Goal: Obtain resource: Download file/media

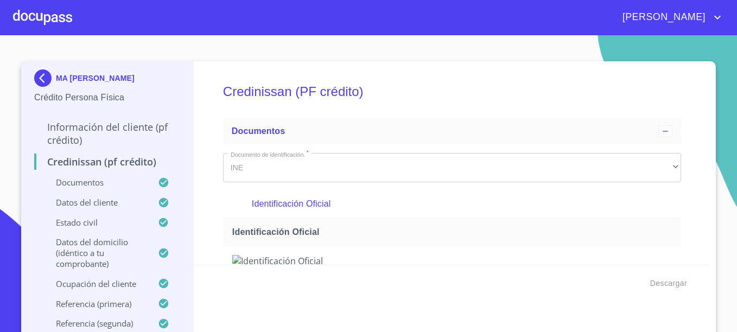
click at [45, 77] on img at bounding box center [45, 77] width 22 height 17
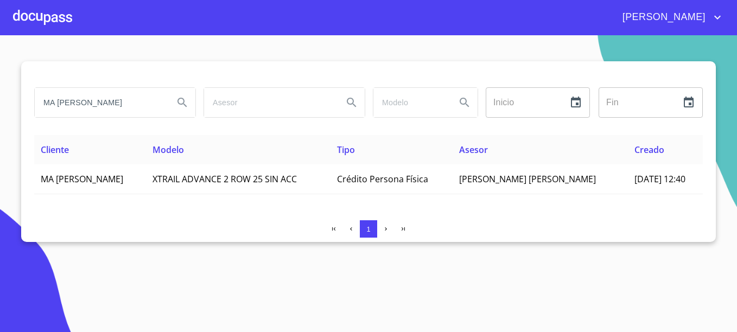
drag, startPoint x: 133, startPoint y: 103, endPoint x: 28, endPoint y: 114, distance: 105.8
click at [28, 114] on div "MA [PERSON_NAME] ​ Fin ​ Cliente Modelo Tipo Asesor Creado MA TRINIDAD [PERSON_…" at bounding box center [368, 151] width 694 height 181
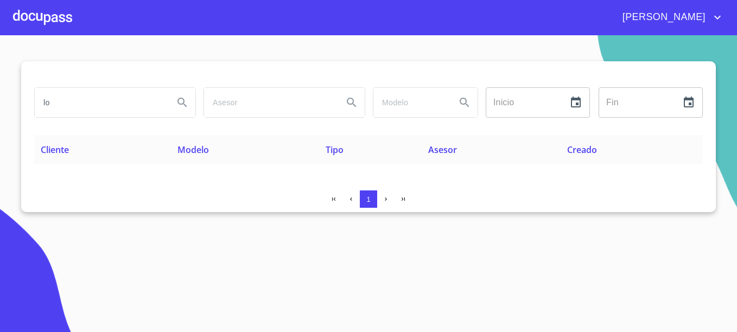
type input "l"
type input "kindling [PERSON_NAME]"
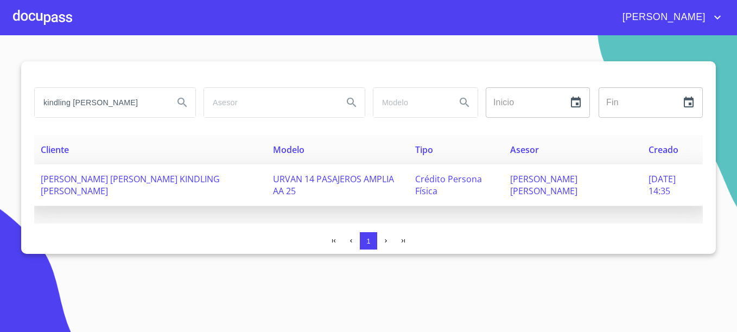
click at [133, 183] on span "[PERSON_NAME] [PERSON_NAME] KINDLING [PERSON_NAME]" at bounding box center [130, 185] width 179 height 24
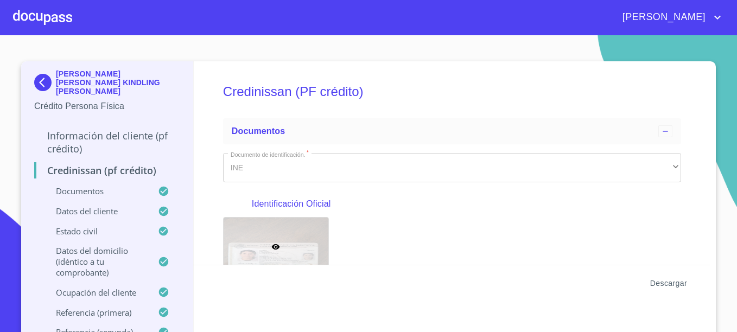
click at [663, 282] on span "Descargar" at bounding box center [668, 284] width 37 height 14
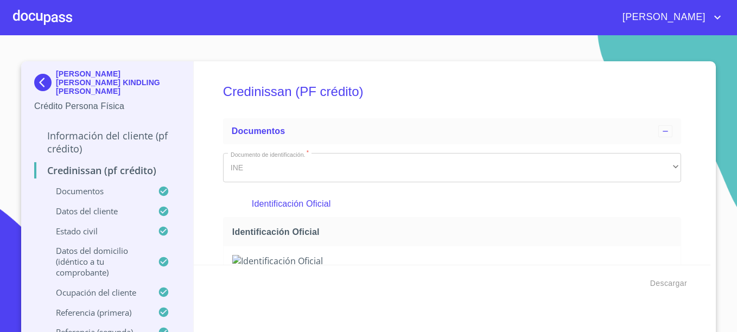
click at [36, 80] on img at bounding box center [45, 82] width 22 height 17
